Goal: Task Accomplishment & Management: Use online tool/utility

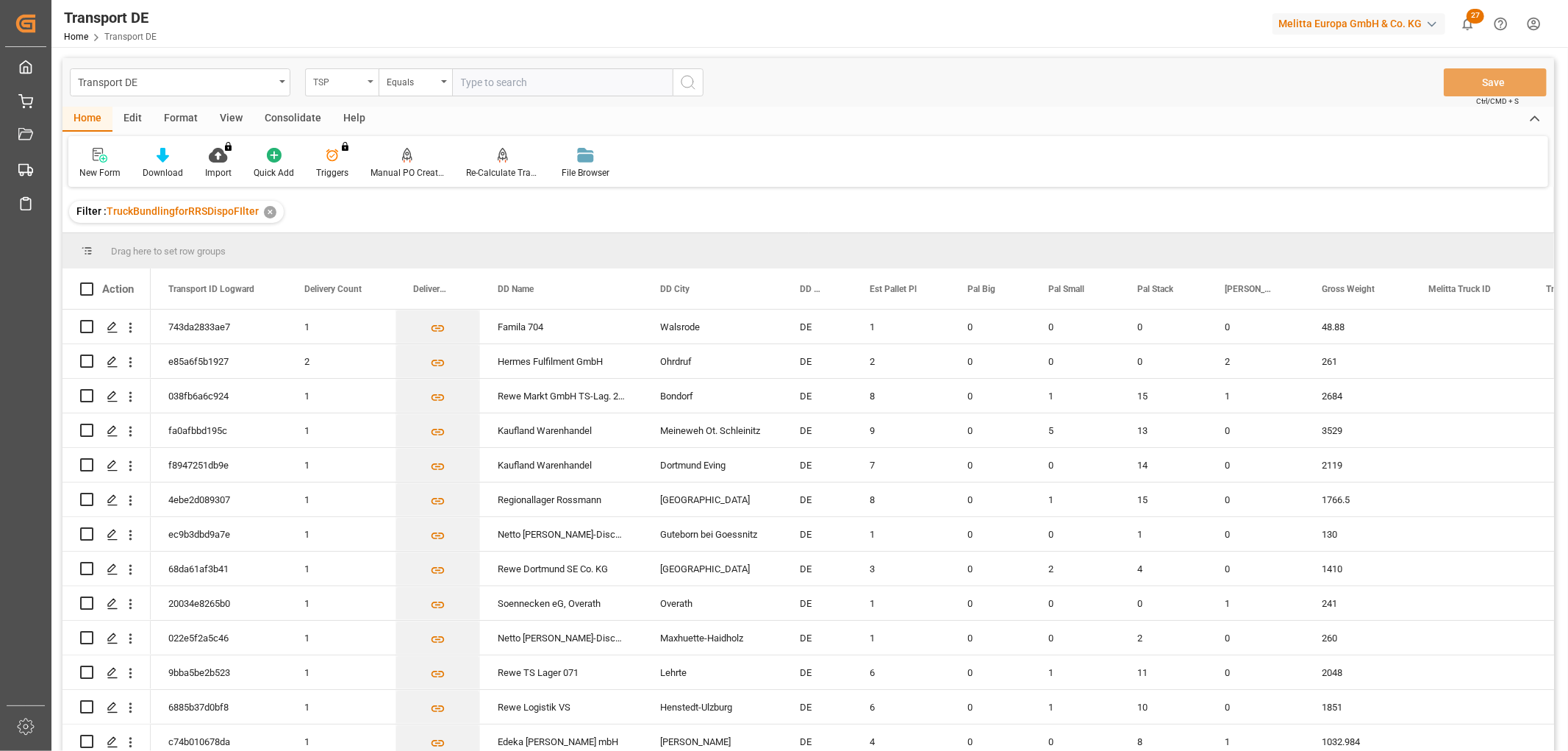
click at [334, 70] on div "TSP" at bounding box center [342, 82] width 73 height 28
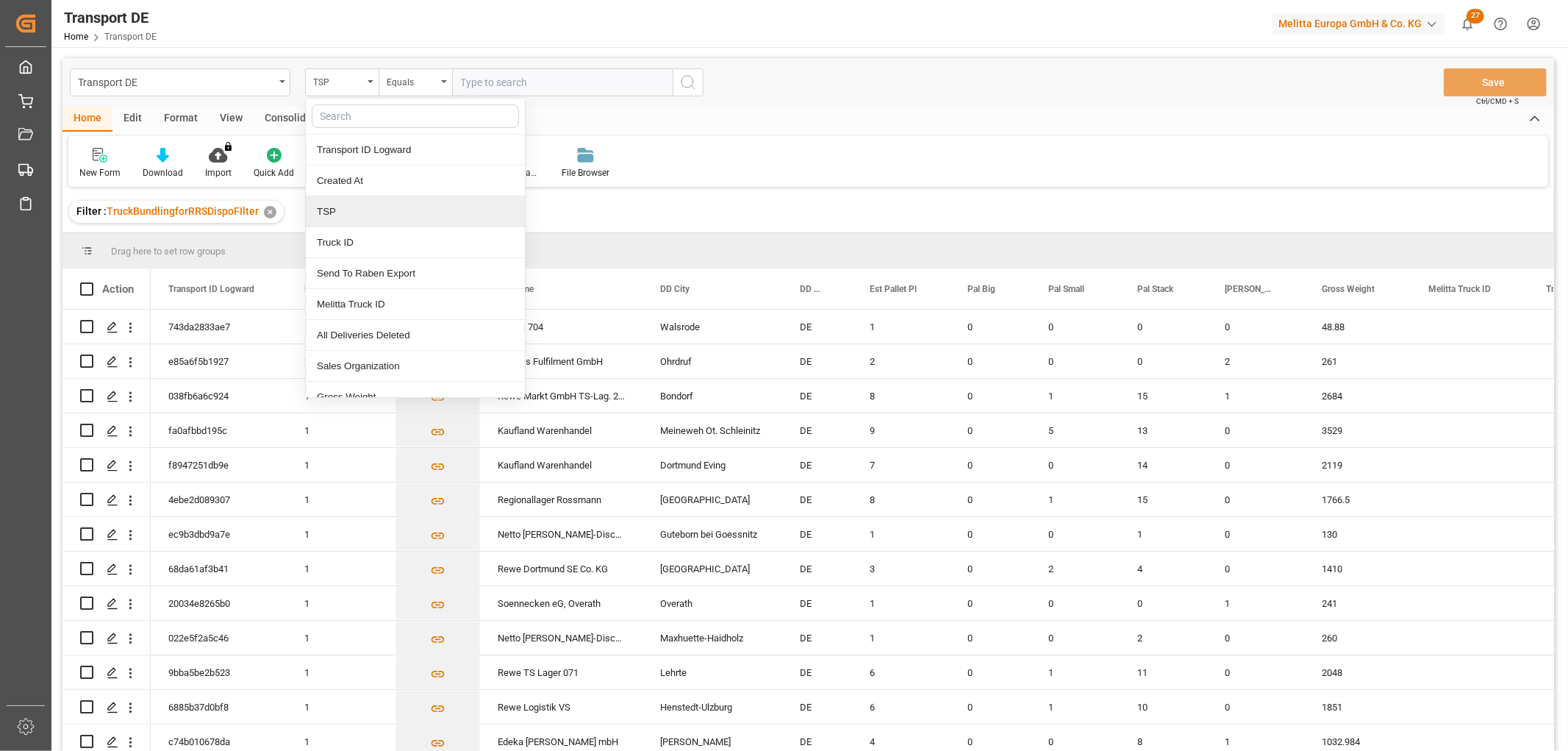
click at [347, 208] on div "TSP" at bounding box center [416, 212] width 219 height 31
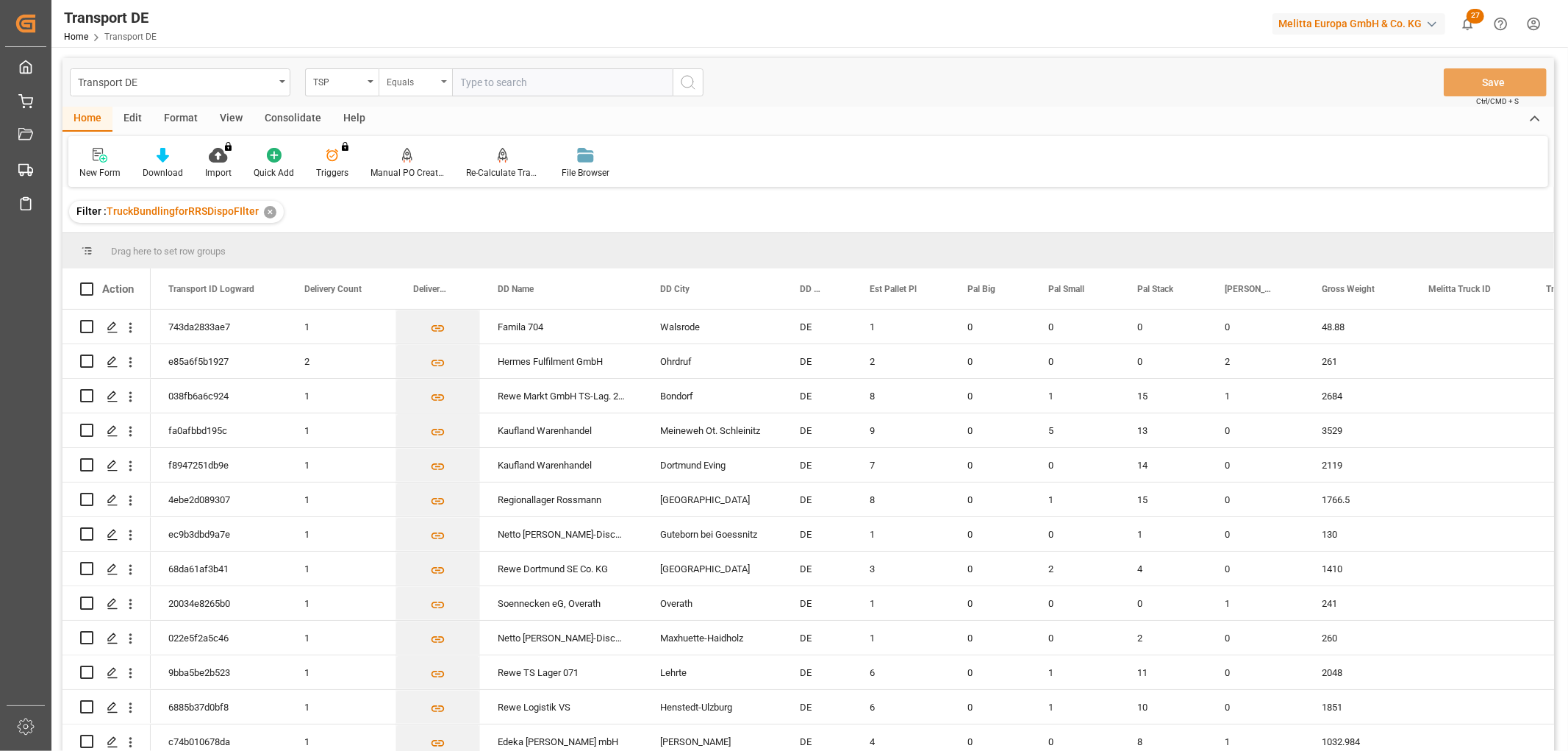
click at [399, 78] on div "Equals" at bounding box center [412, 80] width 50 height 17
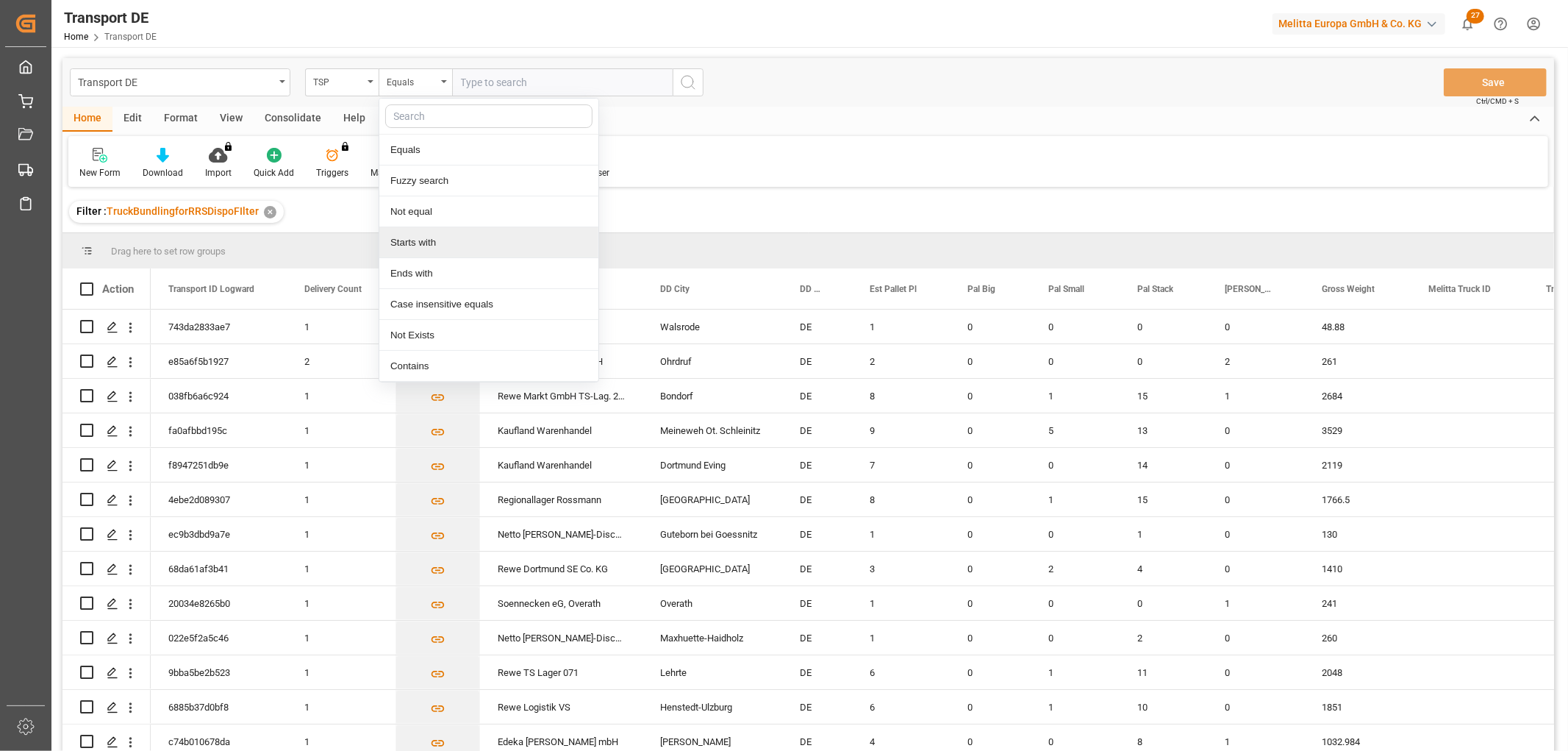
drag, startPoint x: 410, startPoint y: 247, endPoint x: 438, endPoint y: 187, distance: 66.2
click at [410, 248] on div "Starts with" at bounding box center [489, 242] width 219 height 31
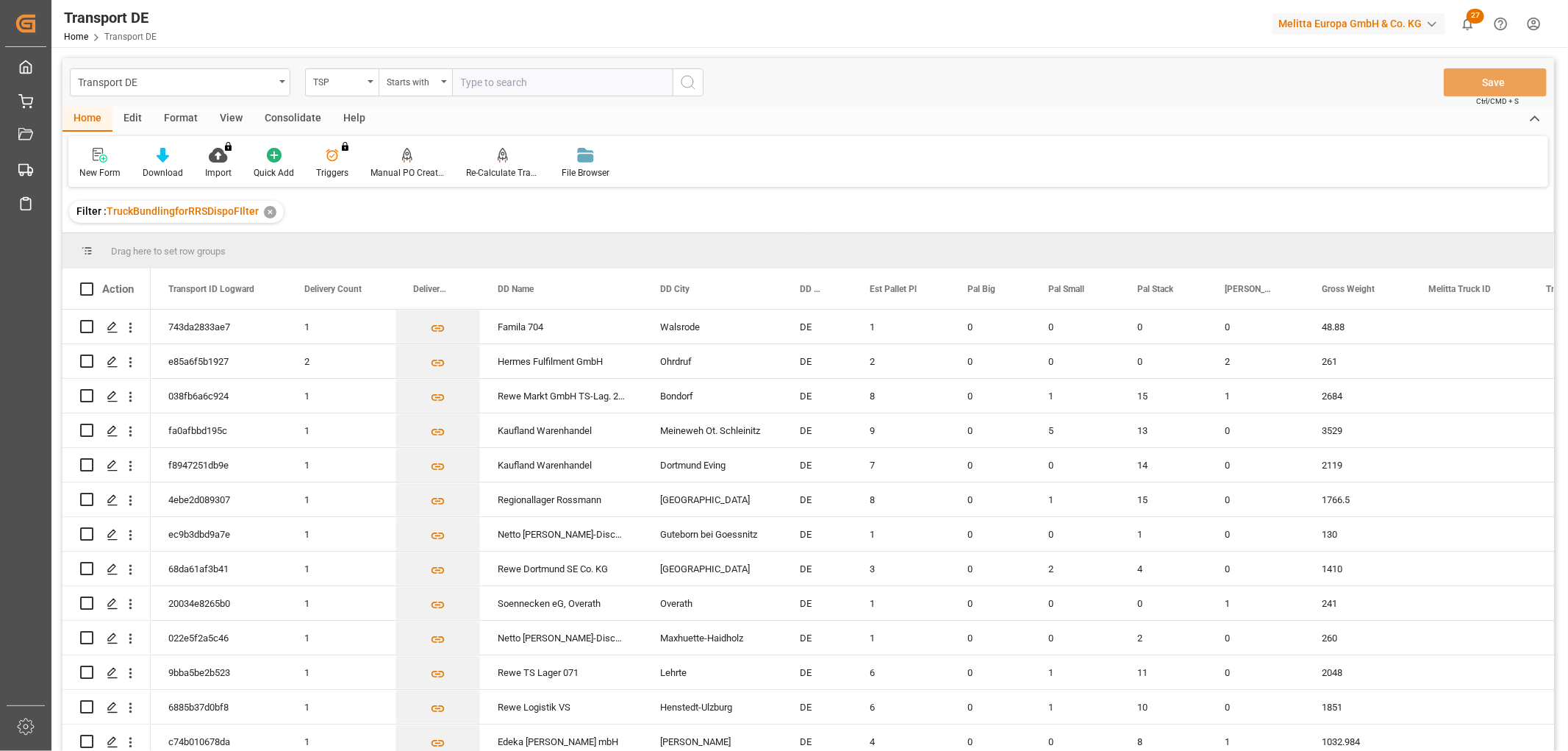
click at [493, 76] on input "text" at bounding box center [563, 82] width 221 height 28
type input "LIT DE"
click at [687, 86] on icon "search button" at bounding box center [687, 82] width 18 height 18
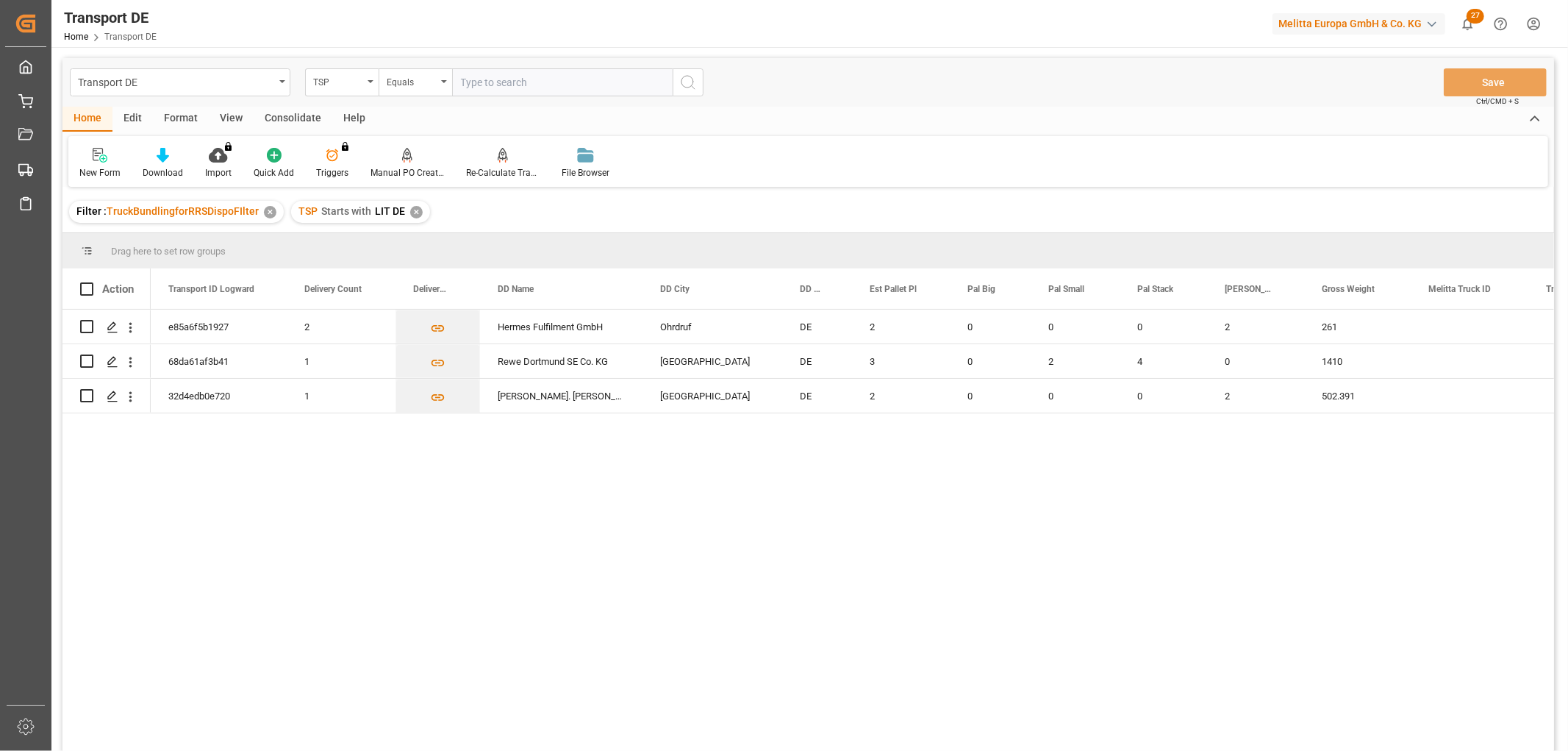
click at [412, 206] on div "✕" at bounding box center [416, 212] width 13 height 13
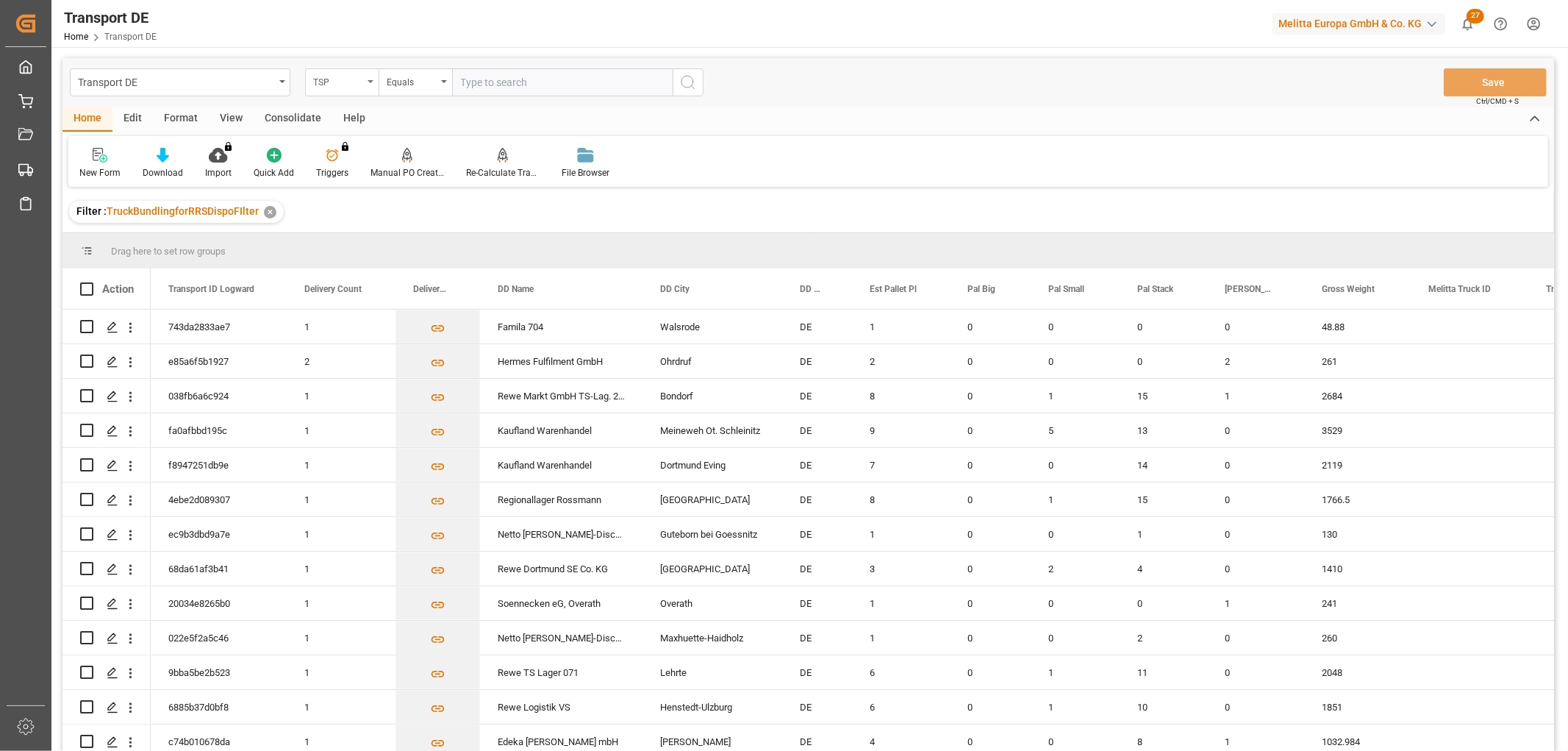
click at [324, 82] on div "TSP" at bounding box center [337, 80] width 50 height 17
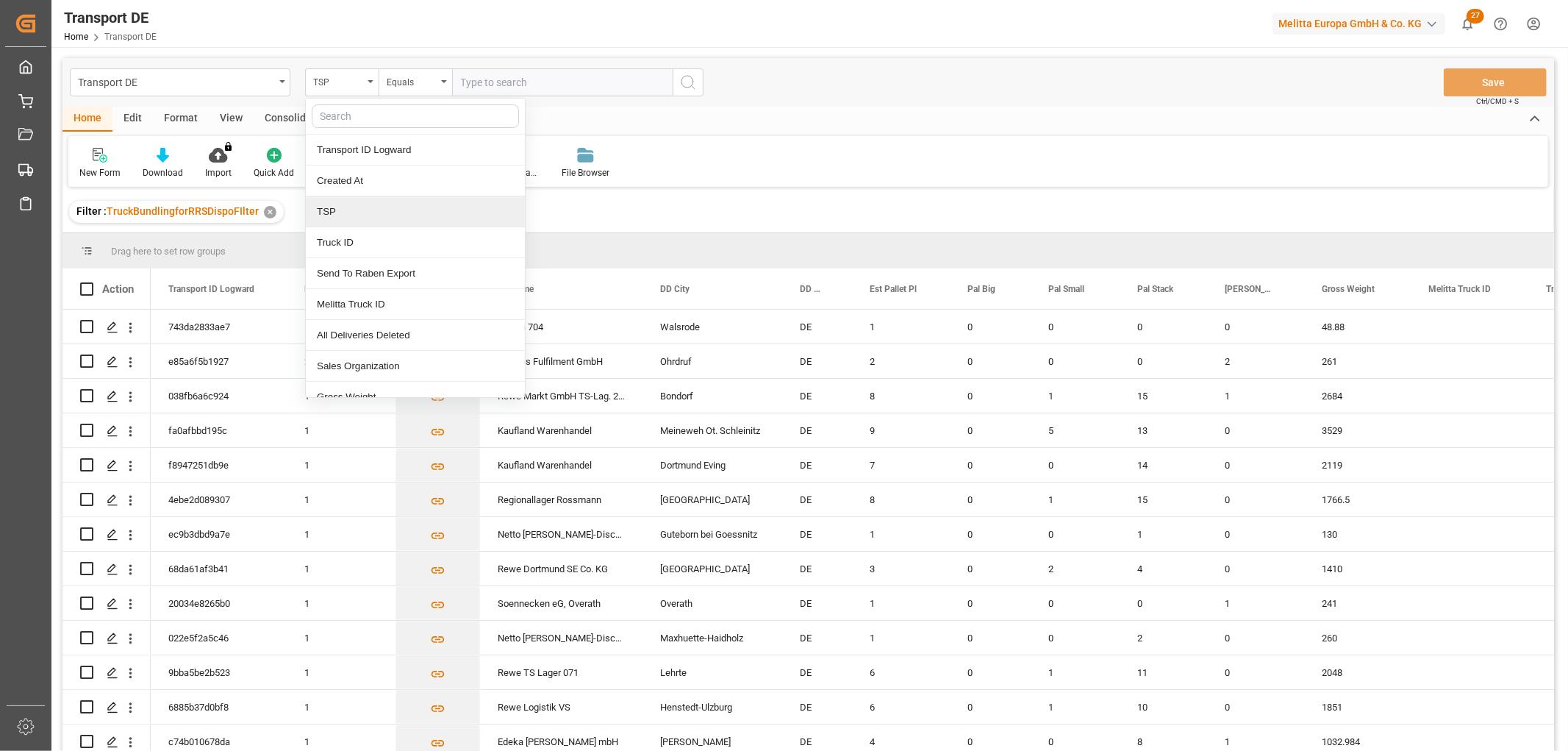
click at [341, 216] on div "TSP" at bounding box center [416, 212] width 219 height 31
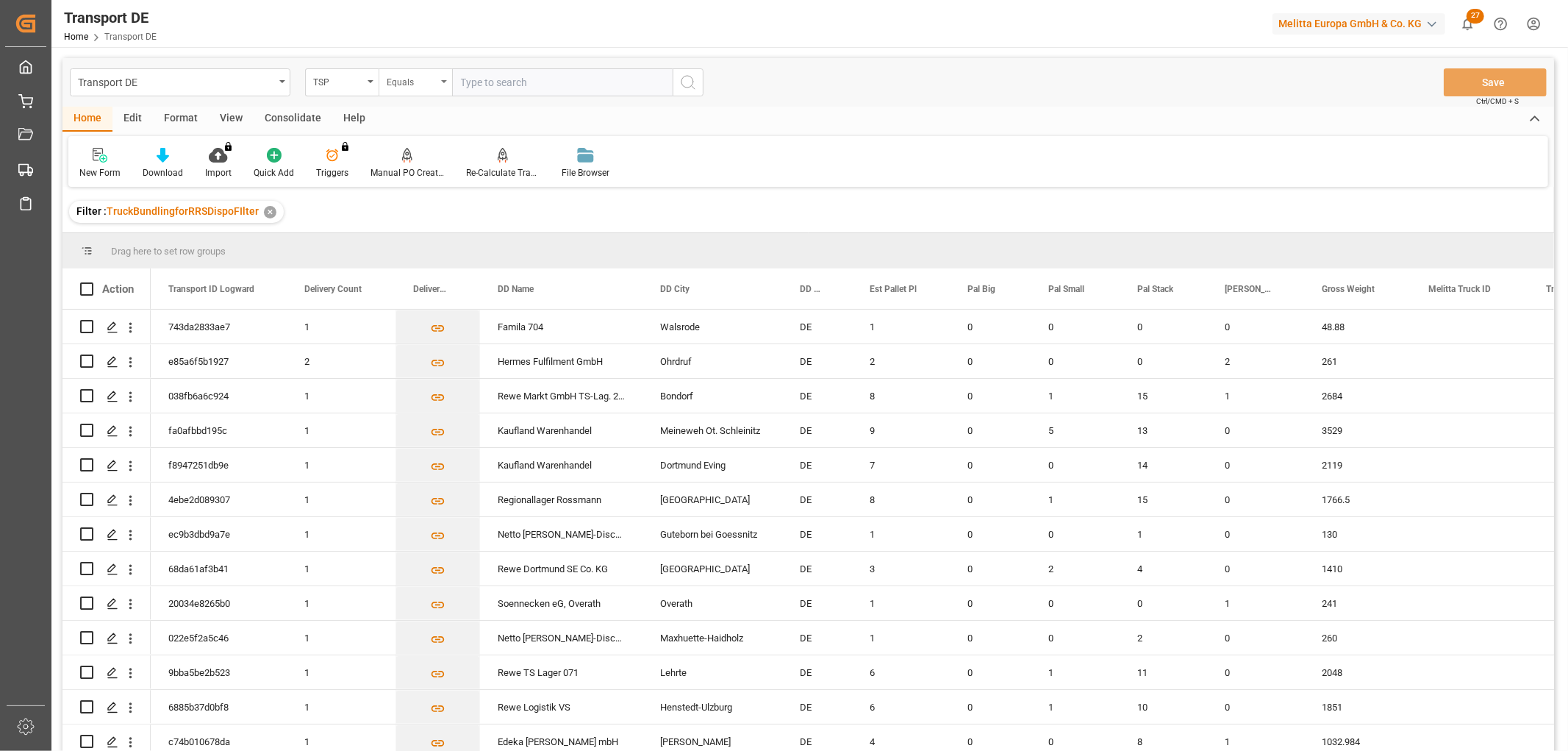
click at [408, 84] on div "Equals" at bounding box center [412, 80] width 50 height 17
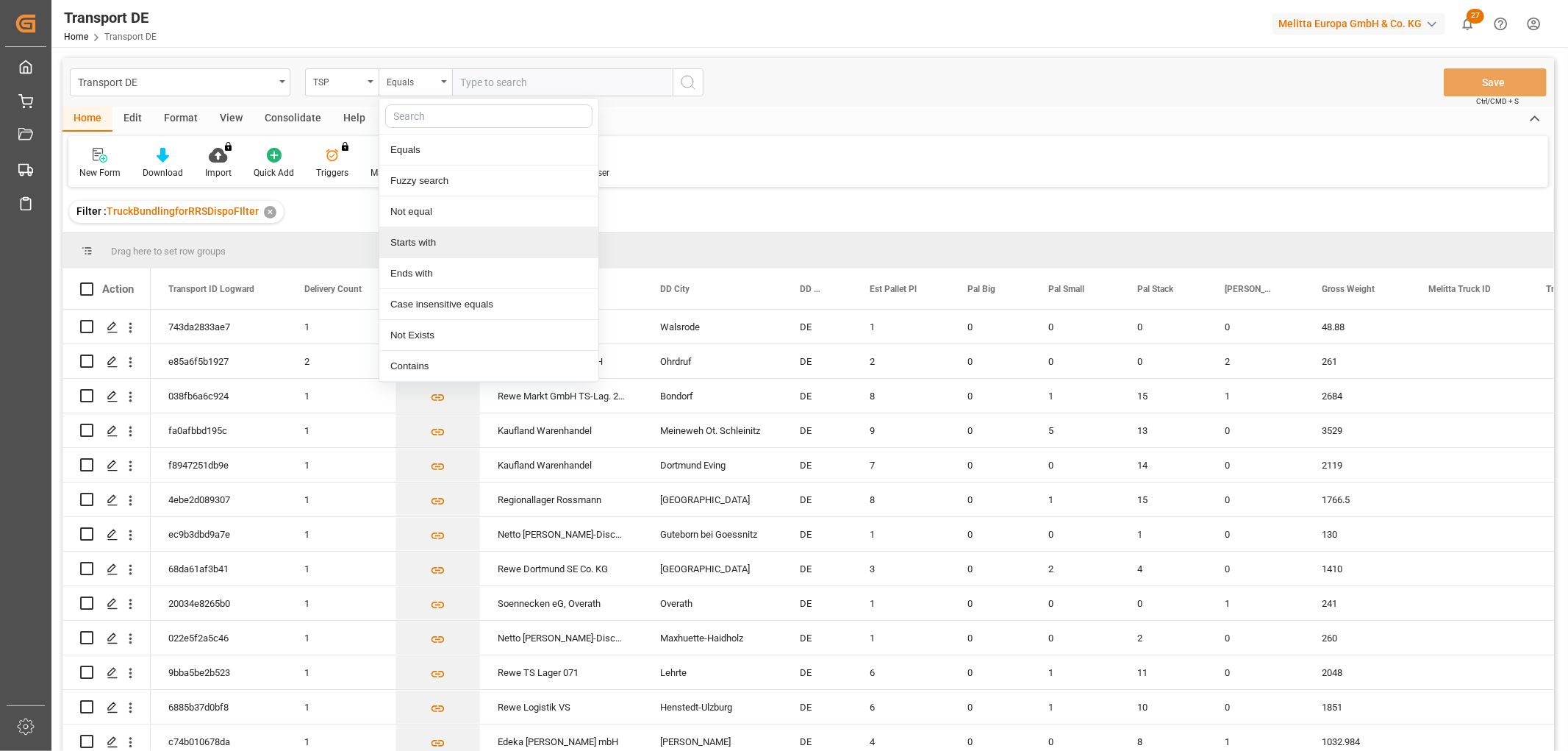
click at [405, 246] on div "Starts with" at bounding box center [489, 242] width 219 height 31
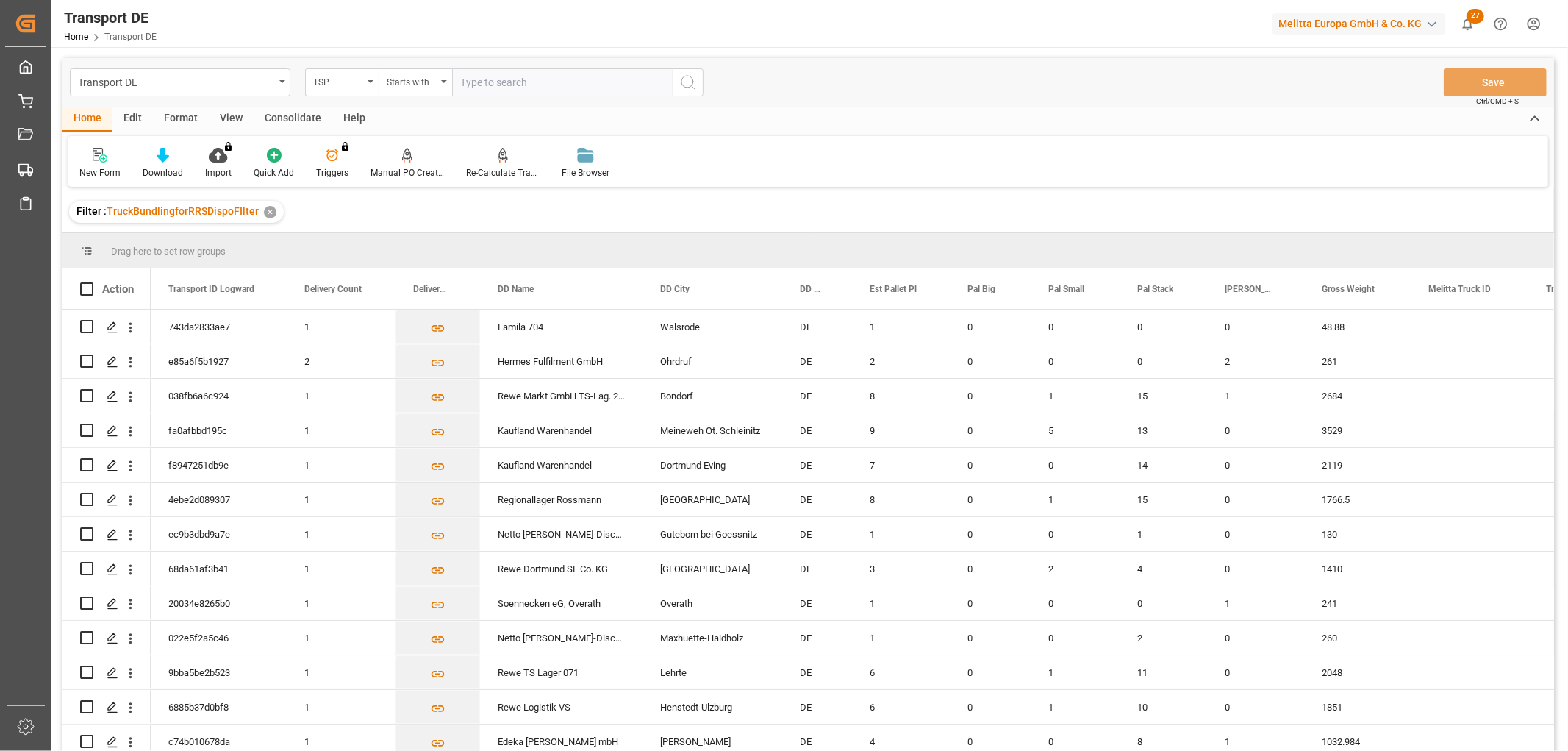
click at [496, 79] on input "text" at bounding box center [563, 82] width 221 height 28
type input "[PERSON_NAME]"
click at [688, 83] on icon "search button" at bounding box center [687, 82] width 18 height 18
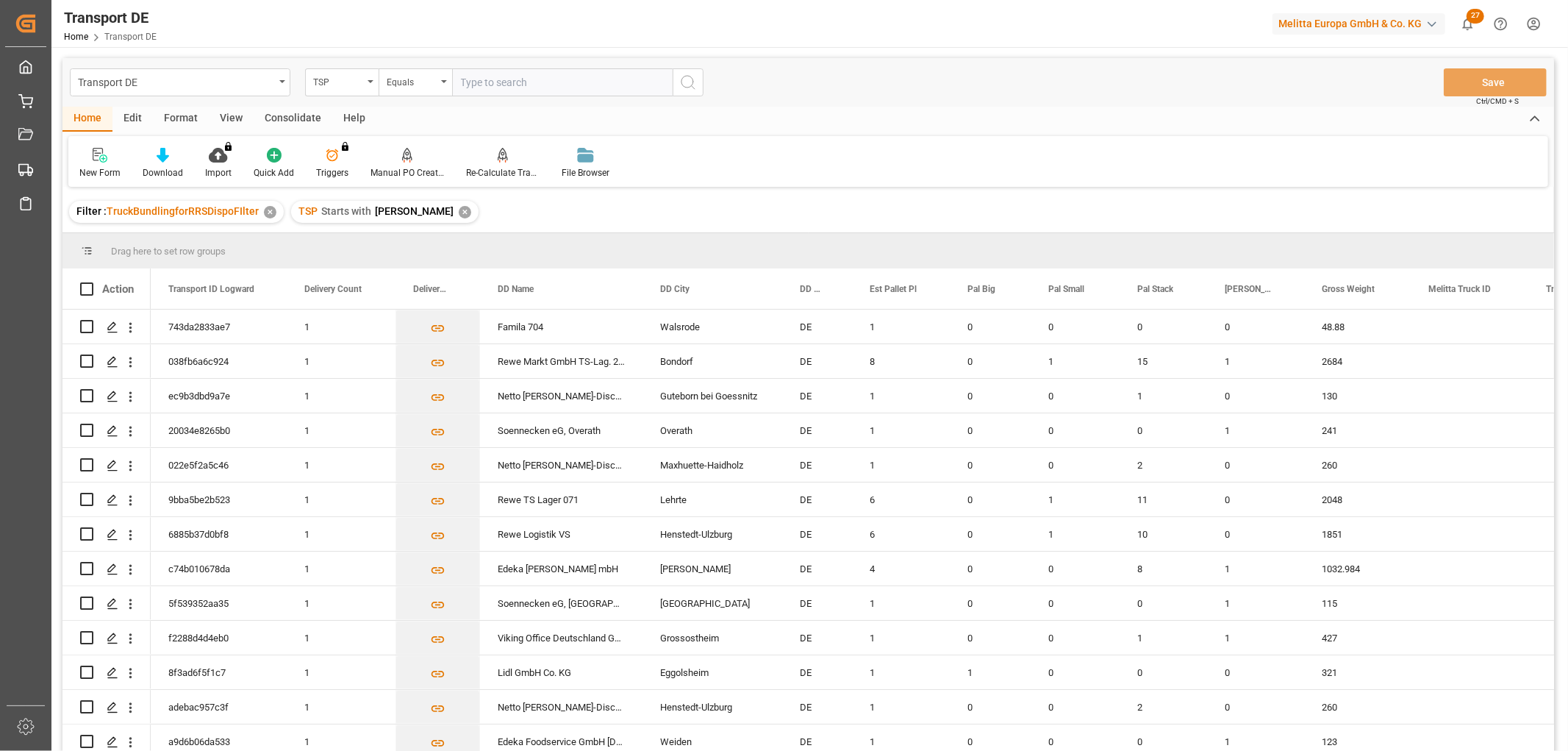
click at [459, 215] on div "✕" at bounding box center [465, 212] width 13 height 13
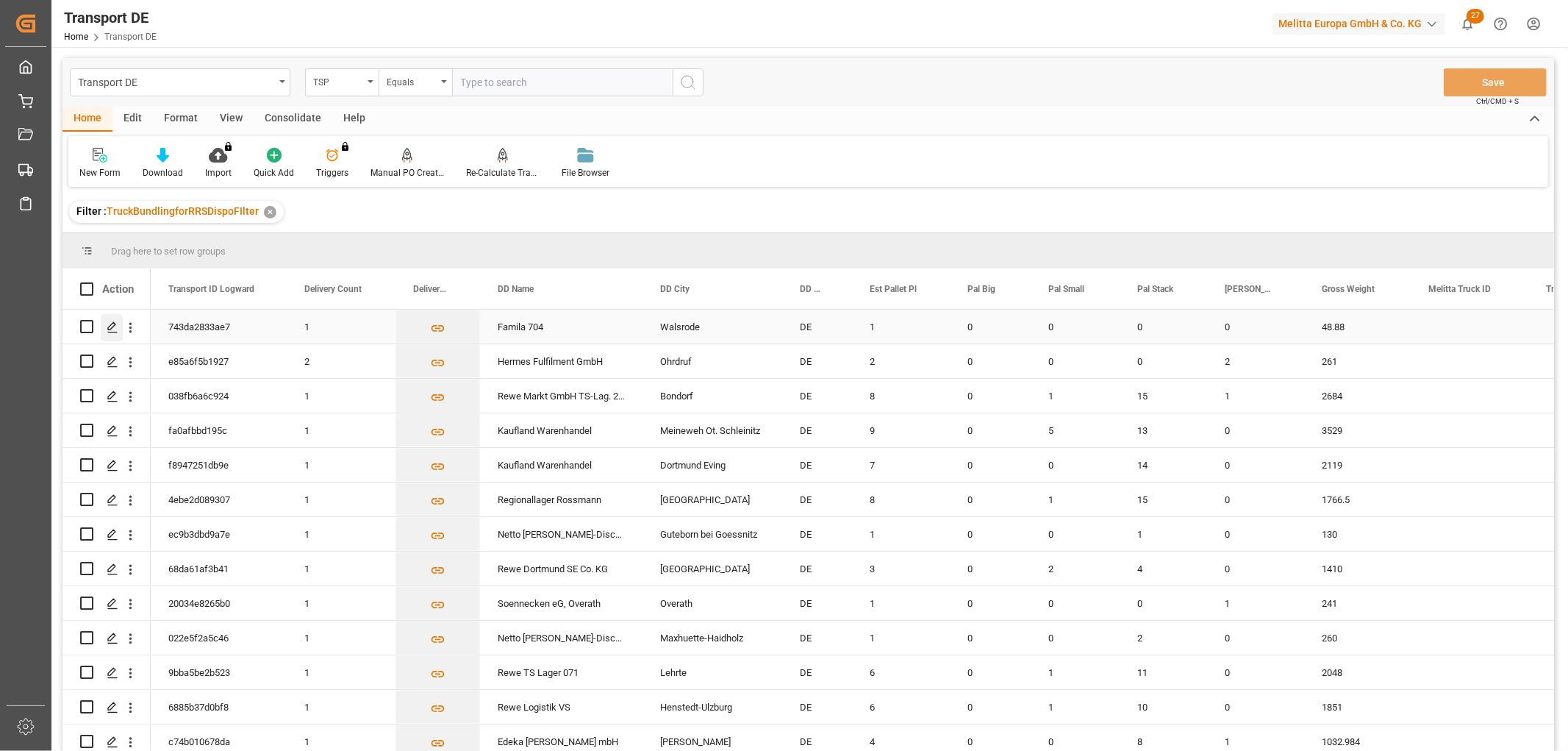
click at [112, 326] on icon "Press SPACE to select this row." at bounding box center [112, 327] width 12 height 12
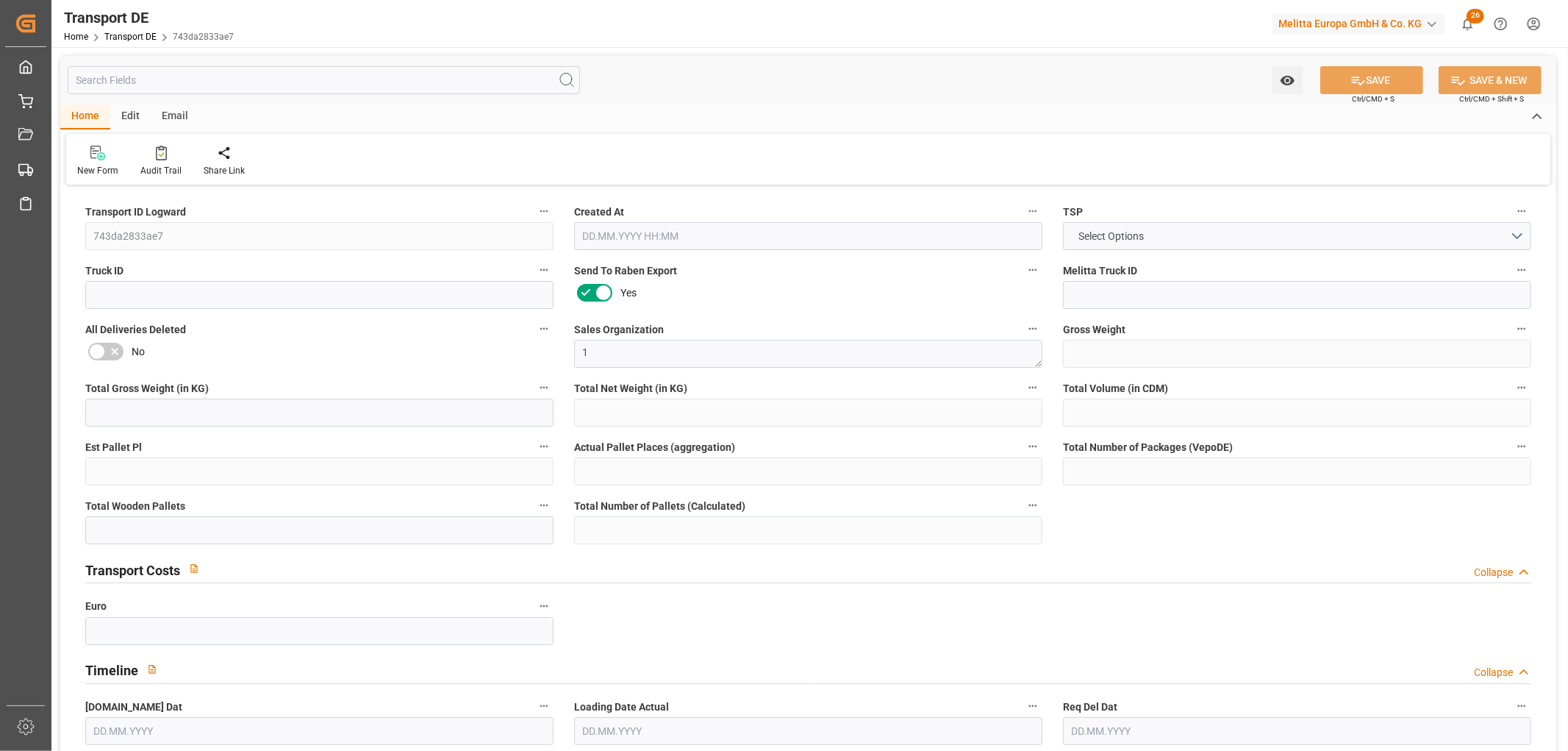
type input "48.88"
type input "24.88"
type input "522.24"
type input "1"
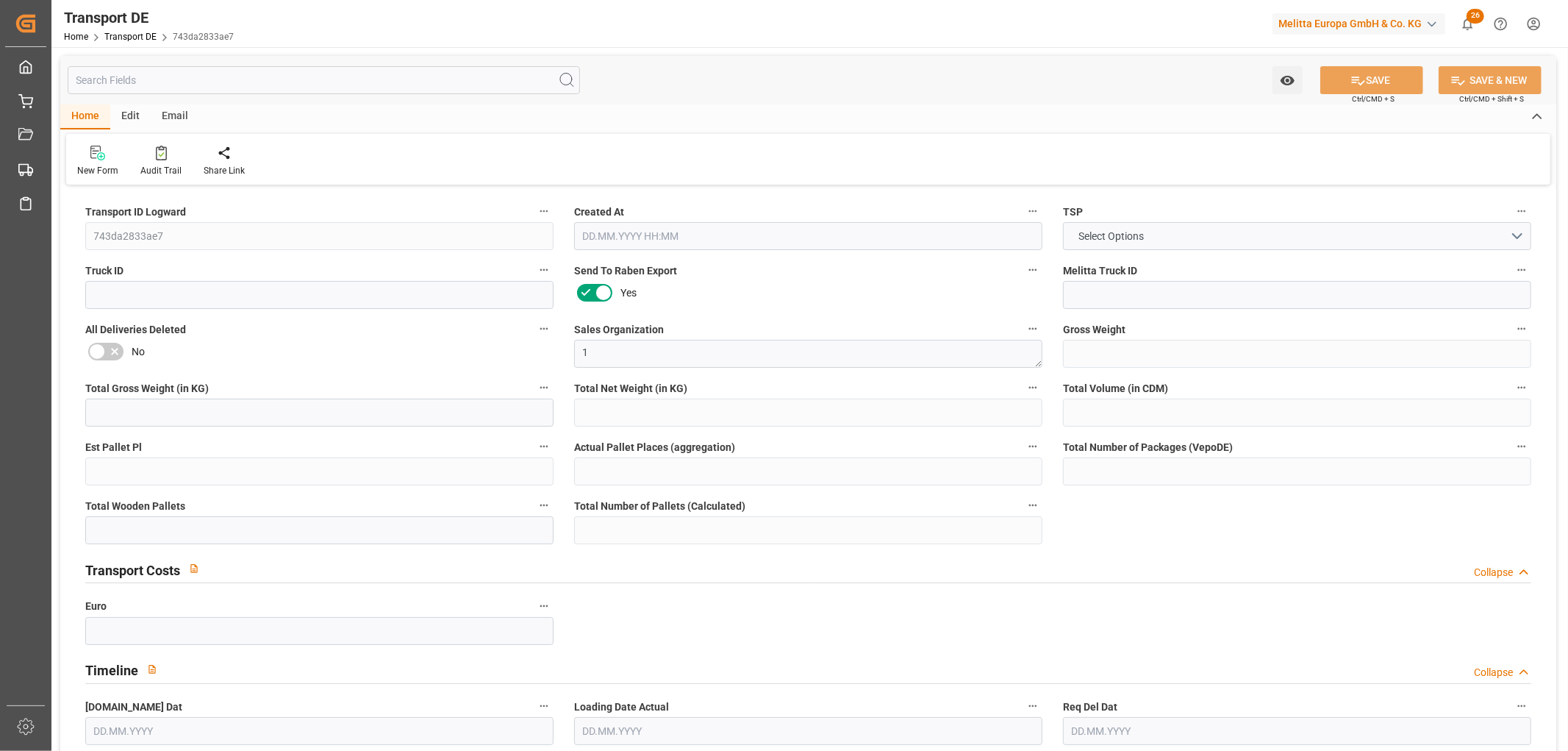
type input "0"
type input "1"
type input "0"
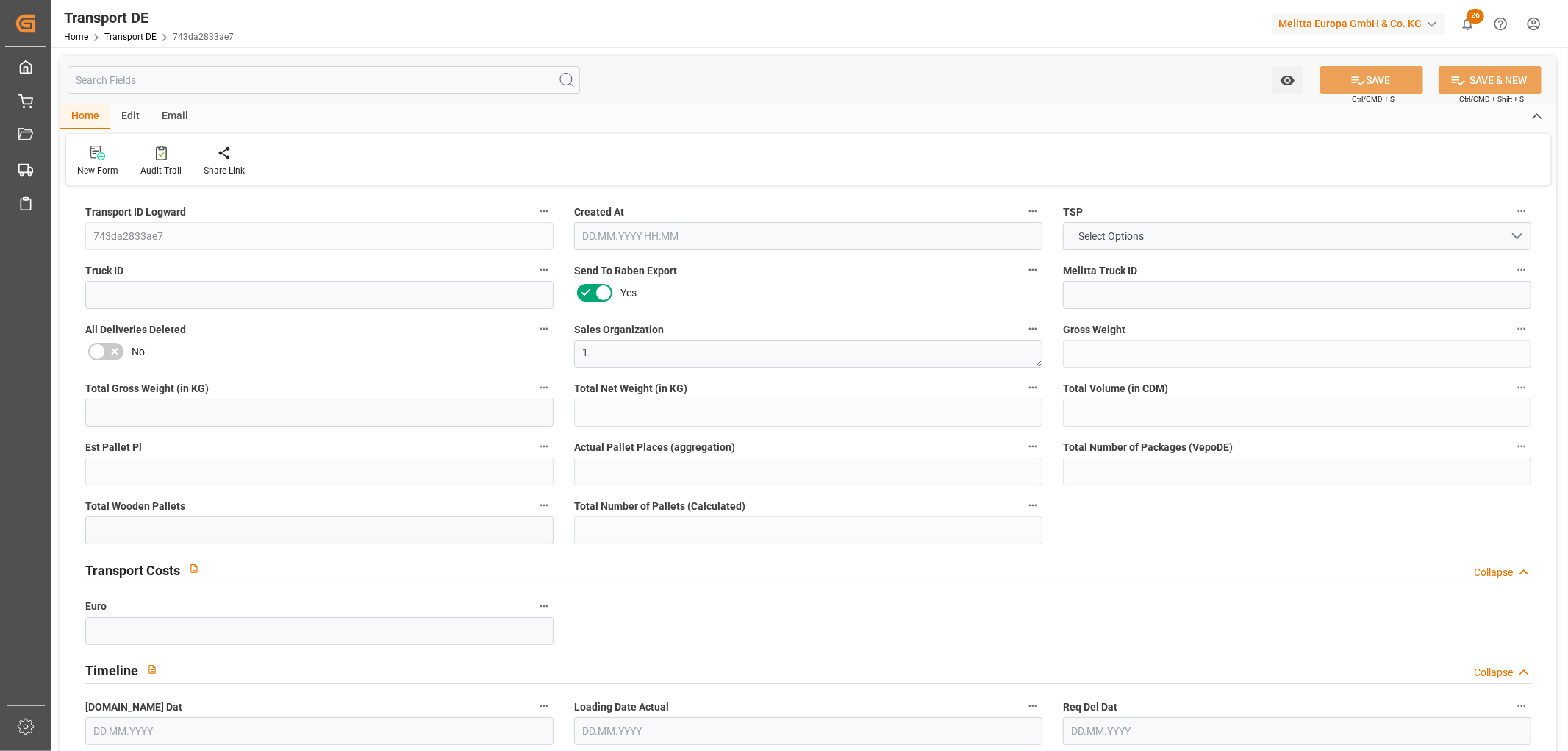
type input "29"
type input "0"
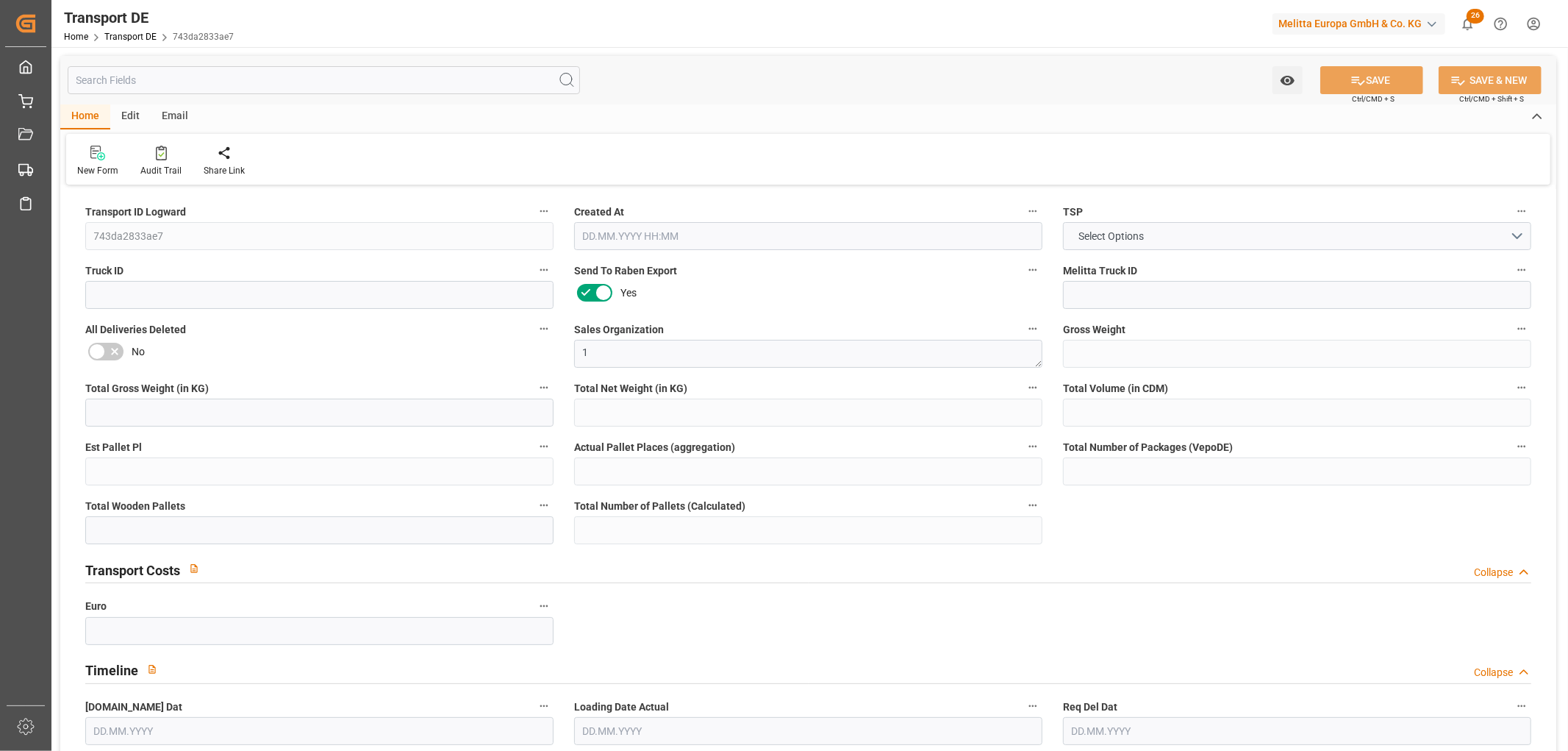
type input "0"
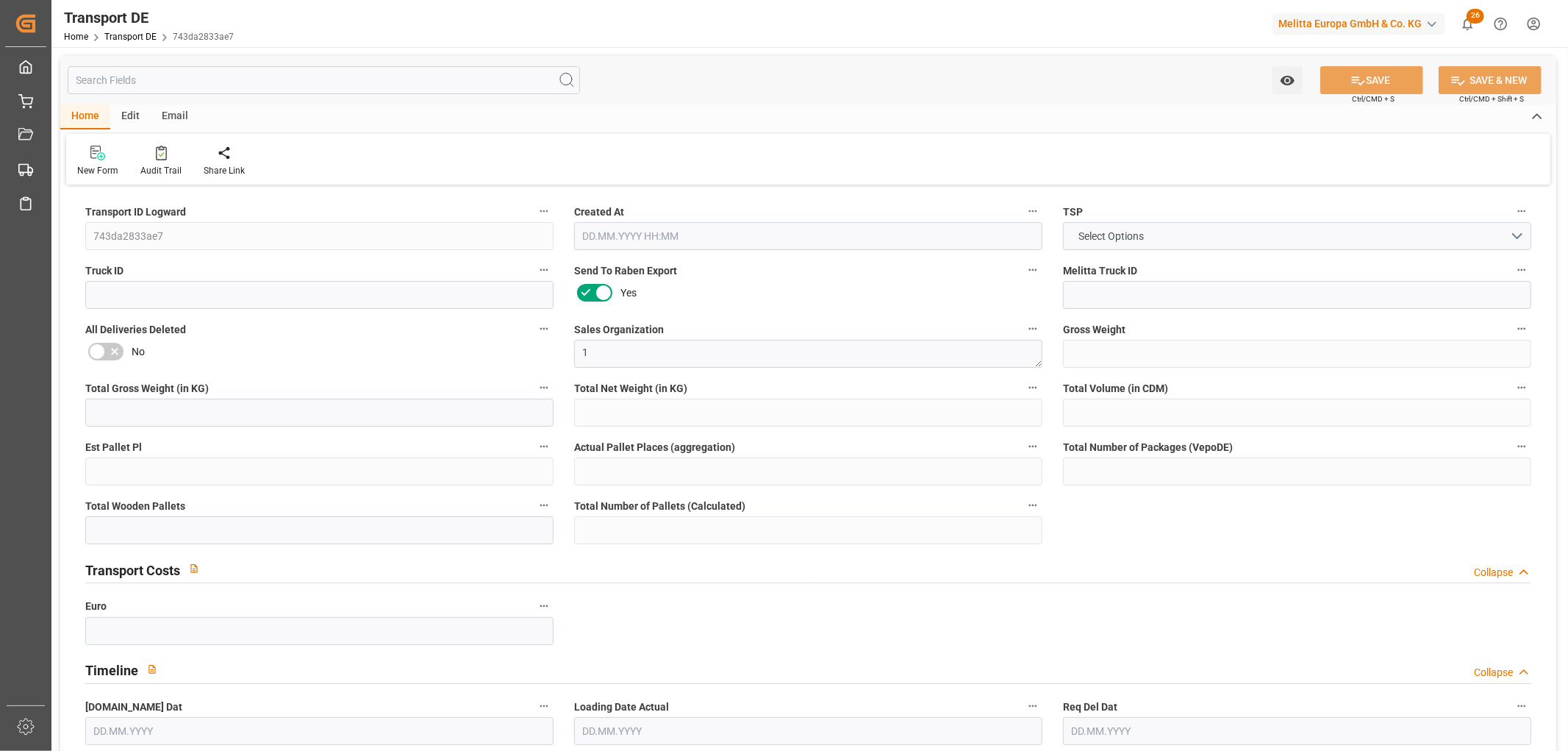
type input "0"
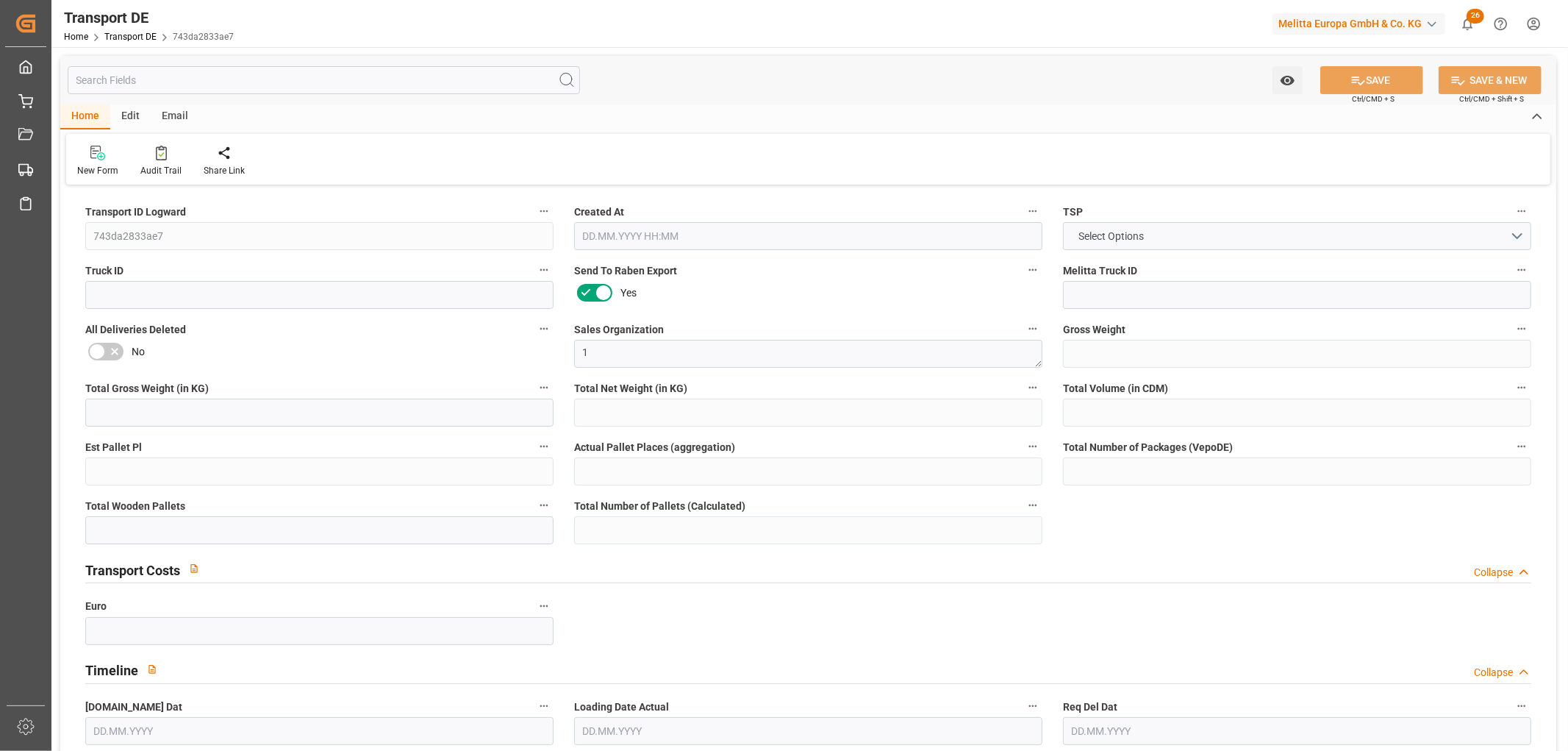
type input "0"
type input "1"
type input "0"
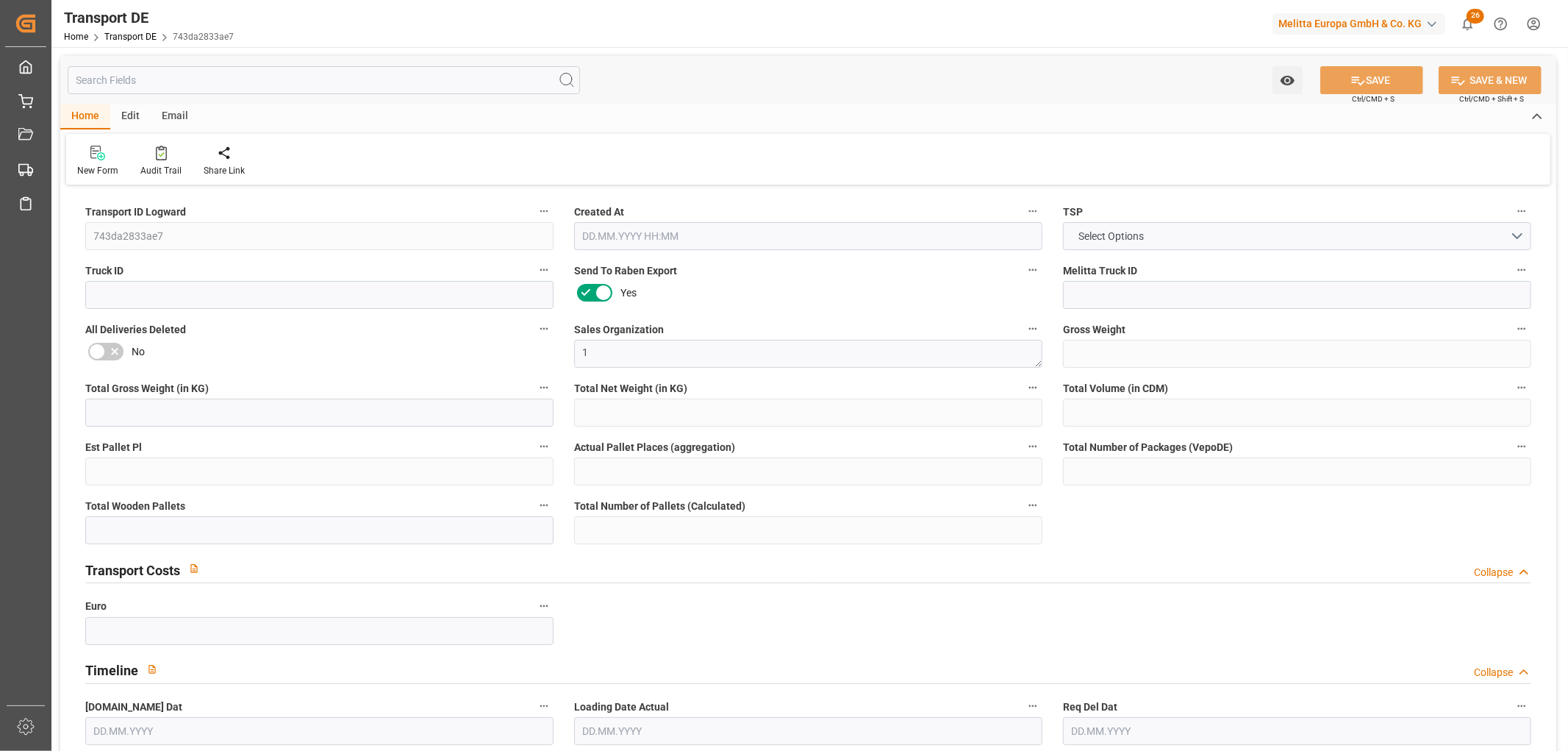
type input "9"
type input "62.2814"
type input "50.4314"
type input "[DATE] 23:03"
type input "[DATE]"
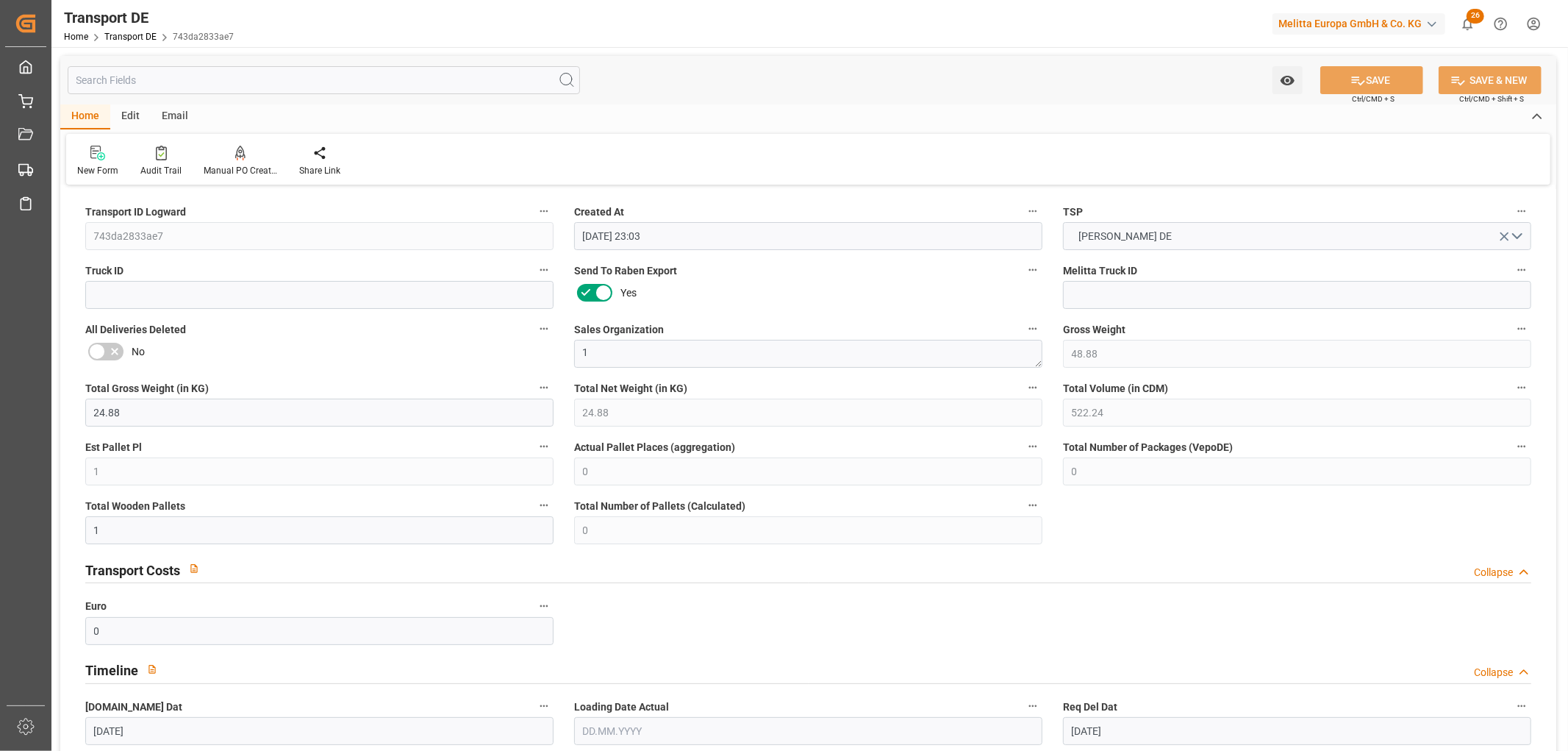
type input "[DATE]"
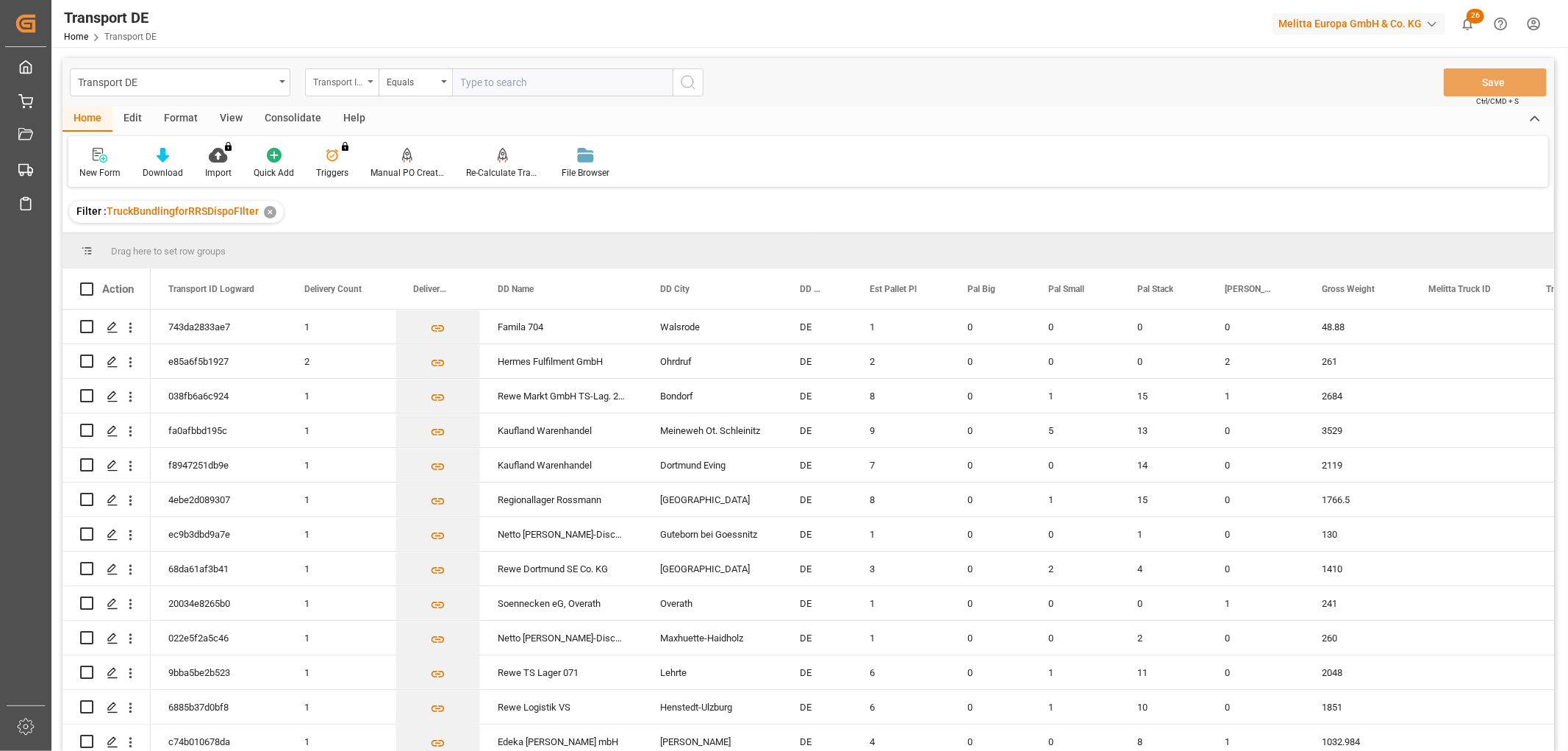
click at [347, 78] on div "Transport ID Logward" at bounding box center [337, 80] width 50 height 17
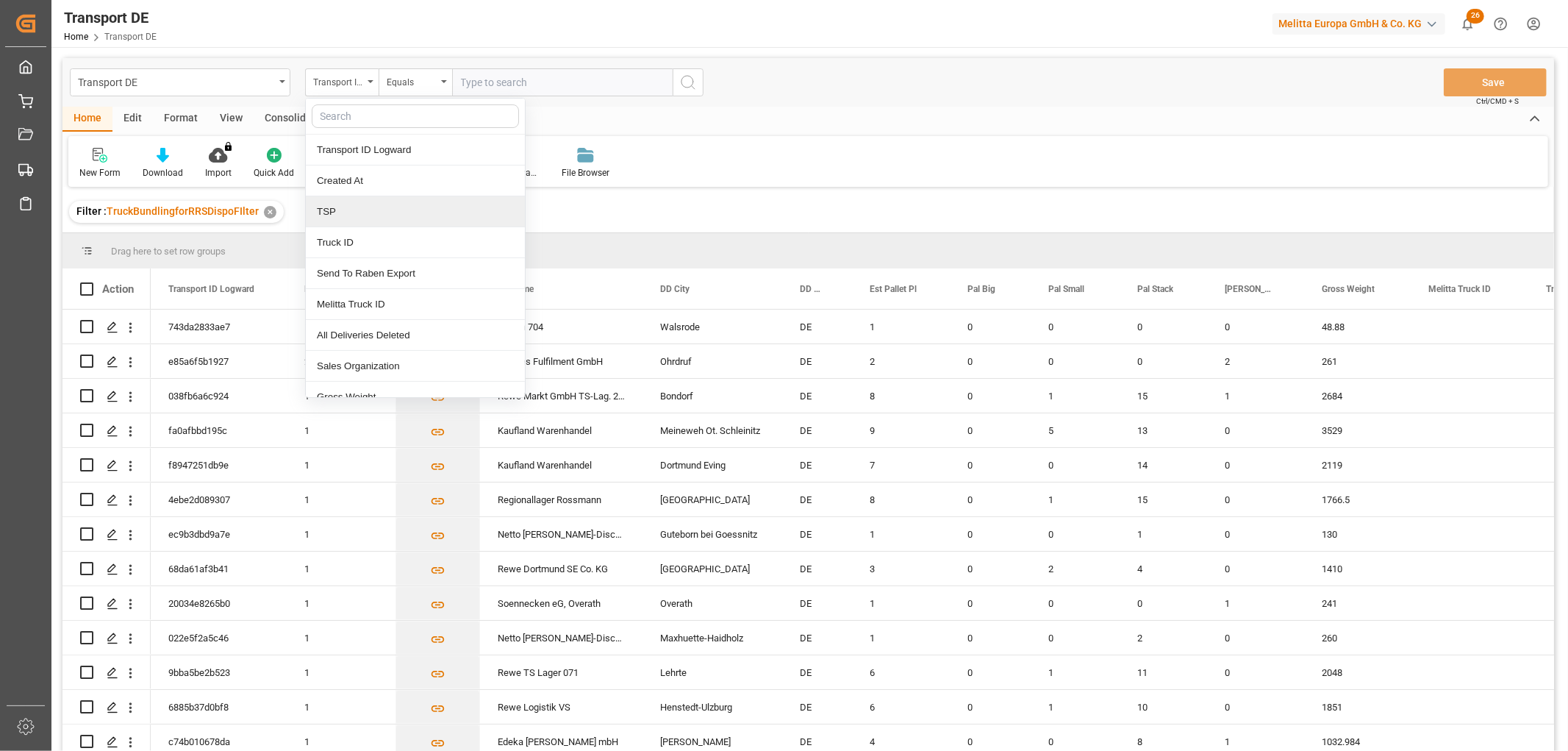
click at [331, 215] on div "TSP" at bounding box center [416, 212] width 219 height 31
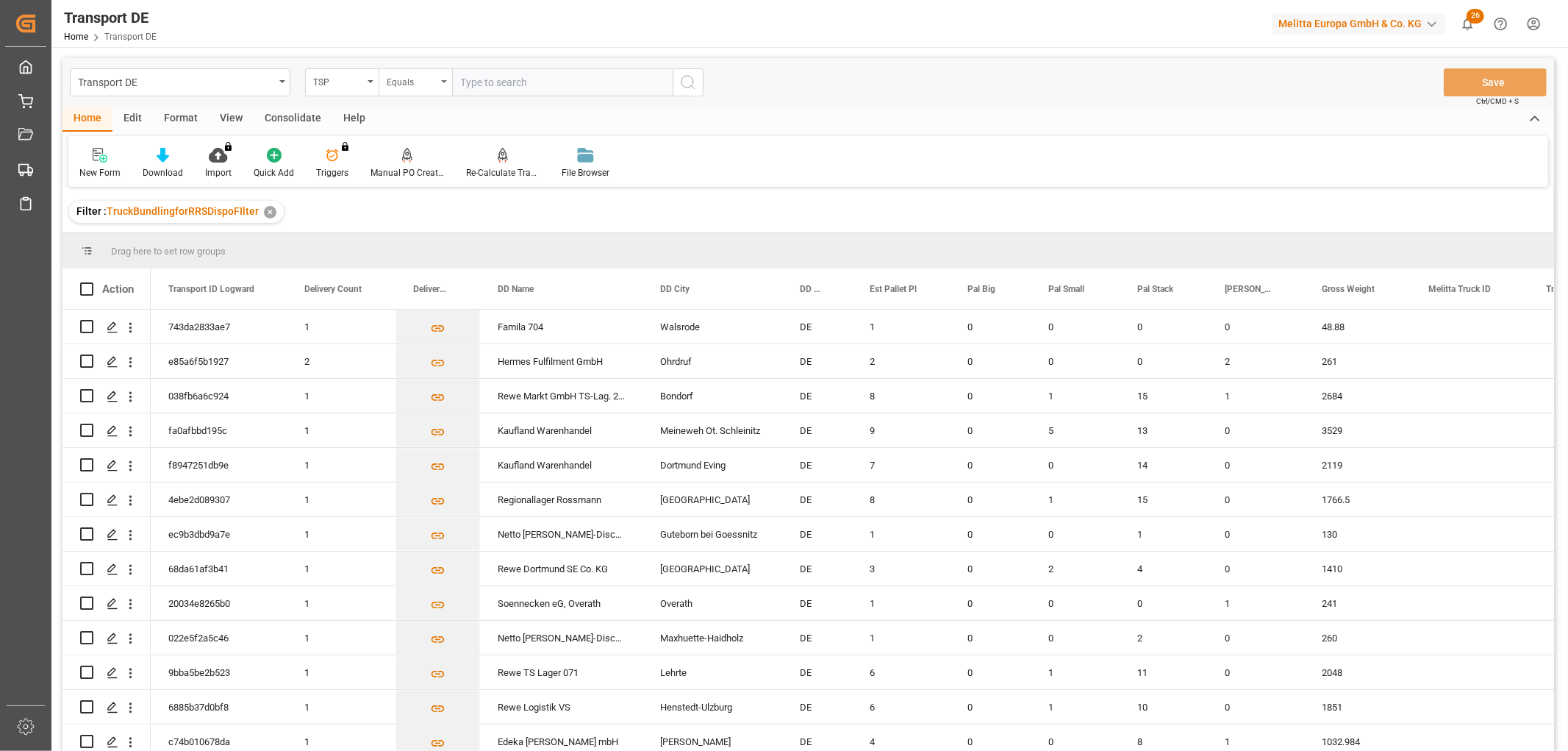
click at [421, 83] on div "Equals" at bounding box center [412, 80] width 50 height 17
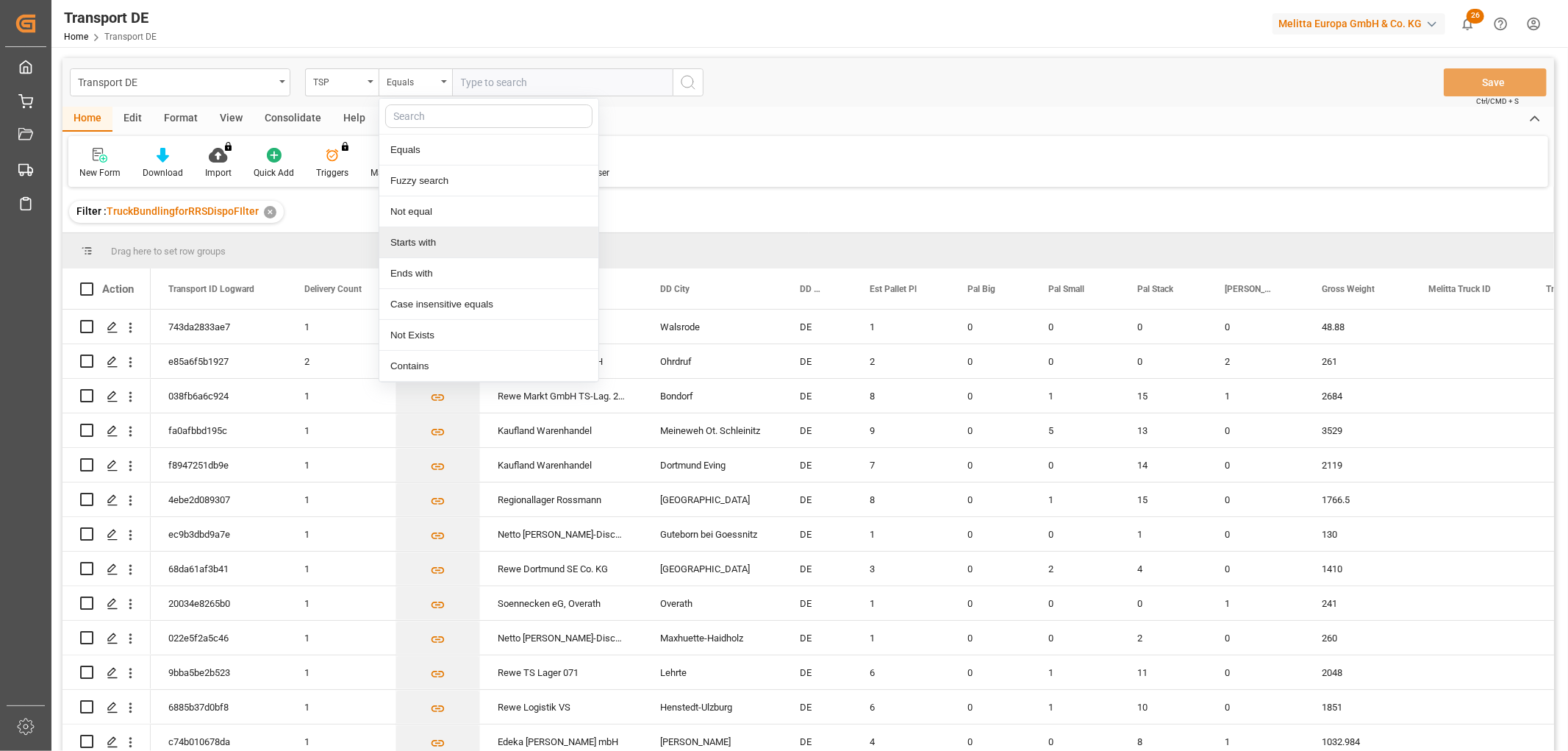
click at [409, 243] on div "Starts with" at bounding box center [489, 242] width 219 height 31
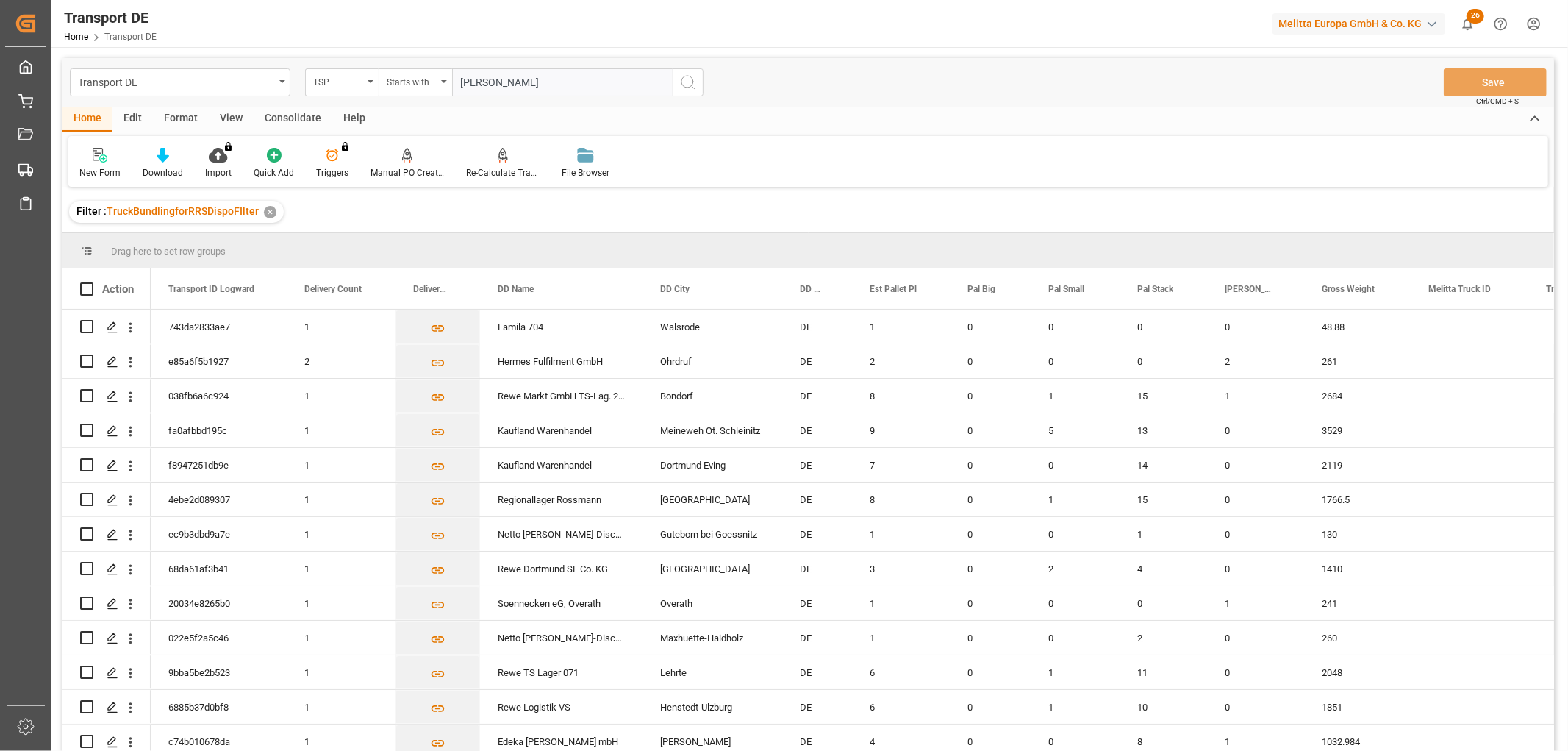
type input "[PERSON_NAME]"
click at [685, 78] on icon "search button" at bounding box center [687, 82] width 18 height 18
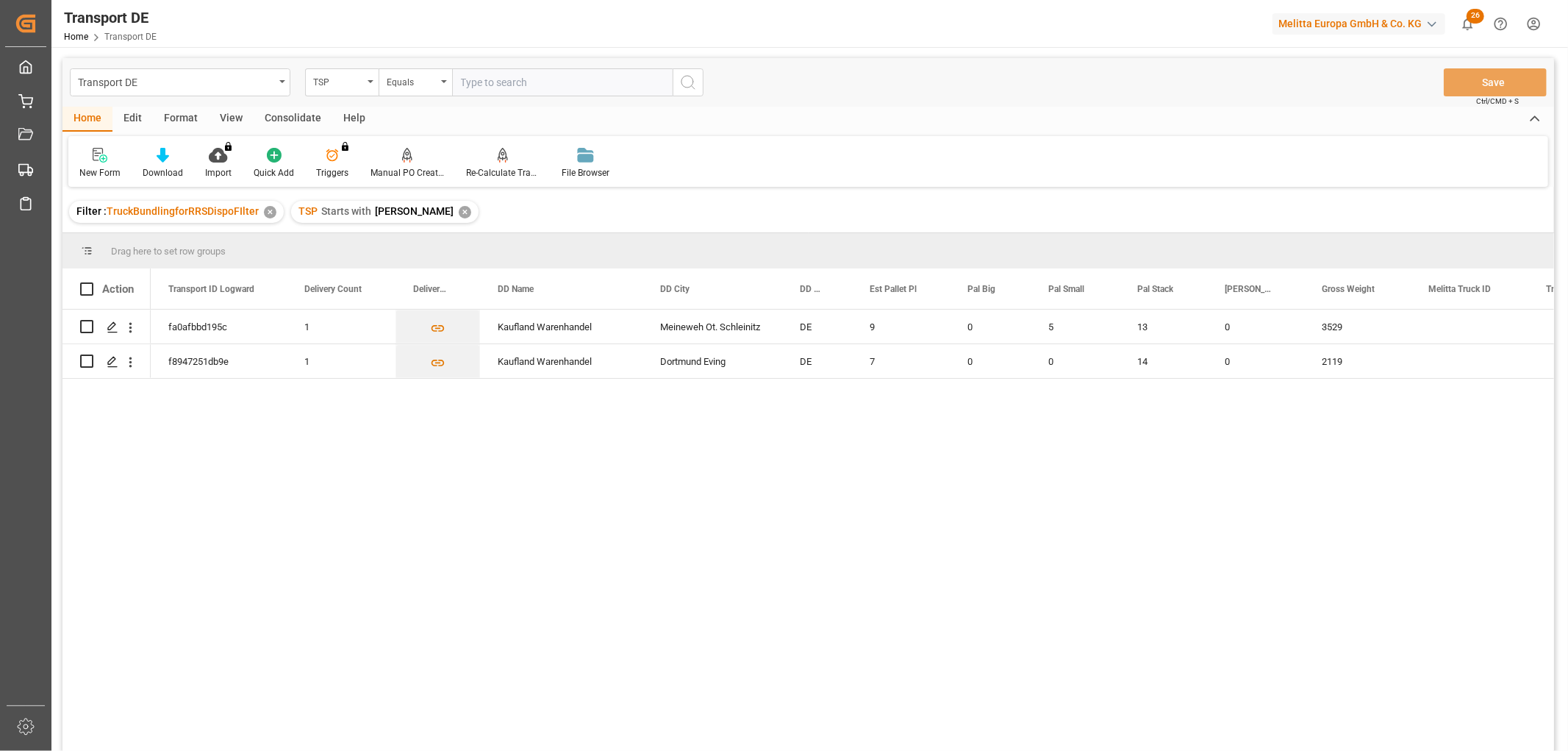
click at [459, 209] on div "✕" at bounding box center [465, 212] width 13 height 13
